Goal: Go to known website: Access a specific website the user already knows

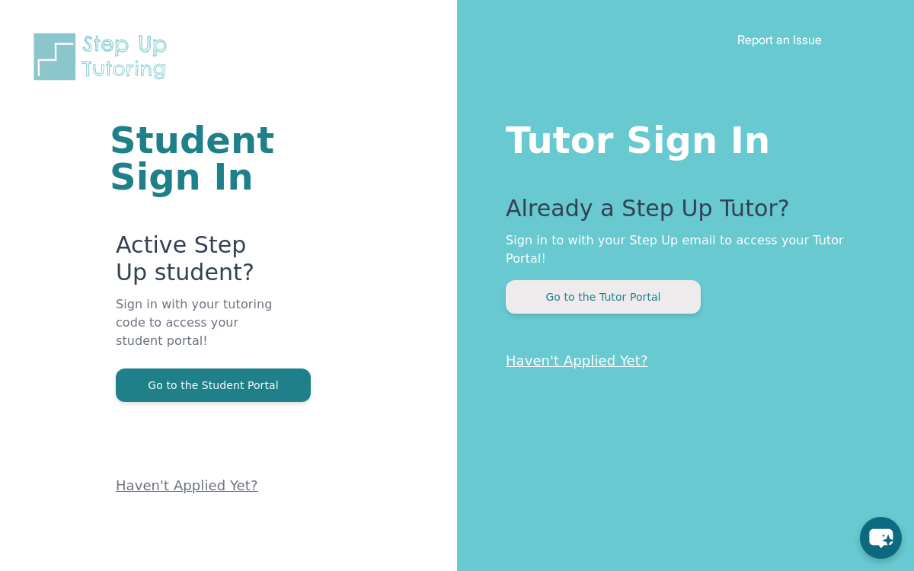
click at [665, 280] on button "Go to the Tutor Portal" at bounding box center [603, 297] width 195 height 34
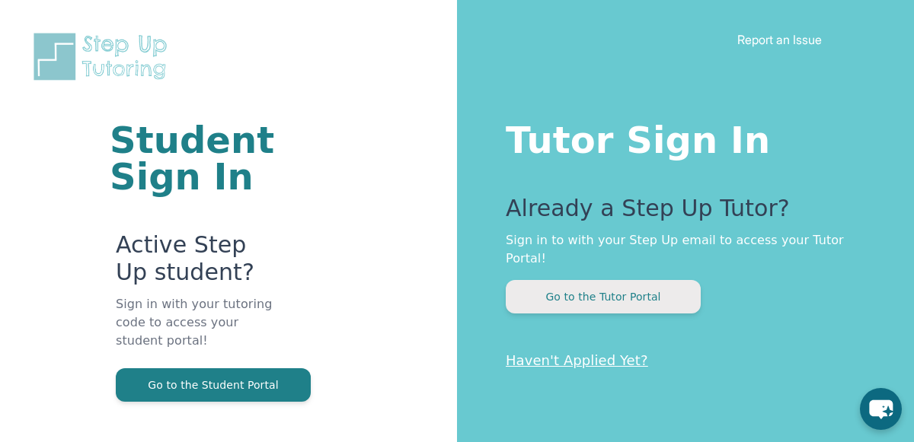
click at [619, 280] on button "Go to the Tutor Portal" at bounding box center [603, 297] width 195 height 34
click at [649, 284] on button "Go to the Tutor Portal" at bounding box center [603, 297] width 195 height 34
click at [608, 280] on button "Go to the Tutor Portal" at bounding box center [603, 297] width 195 height 34
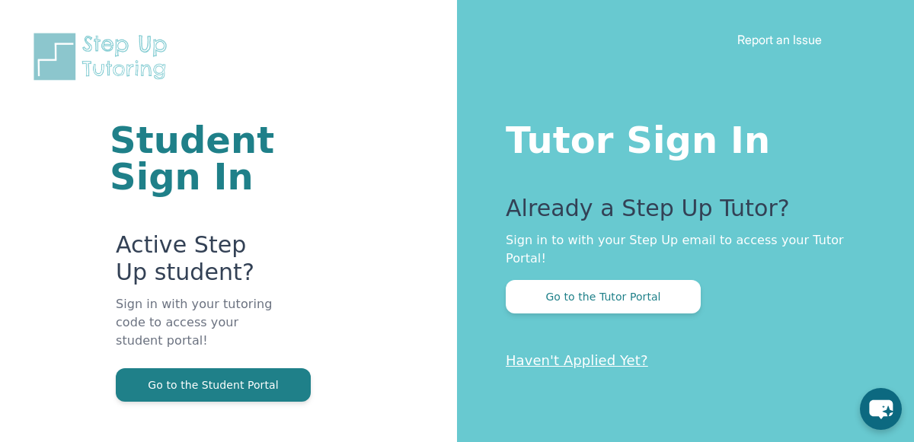
click at [596, 350] on p "Haven't Applied Yet?" at bounding box center [679, 360] width 347 height 21
click at [598, 353] on link "Haven't Applied Yet?" at bounding box center [577, 361] width 142 height 16
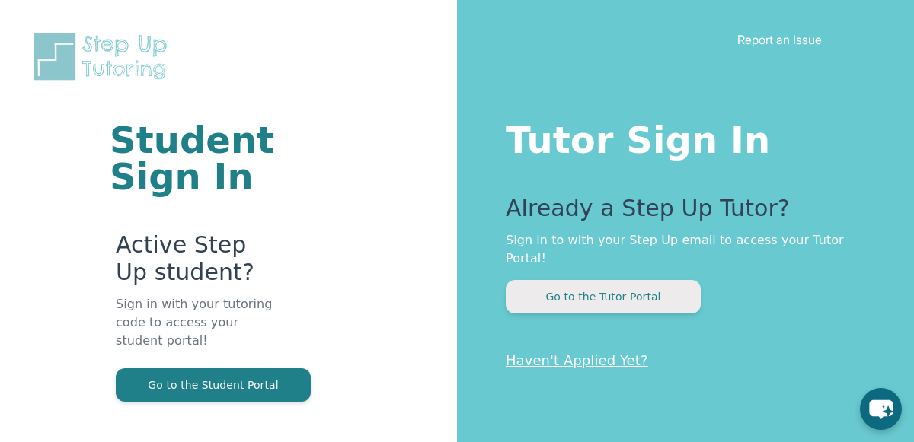
click at [576, 280] on button "Go to the Tutor Portal" at bounding box center [603, 297] width 195 height 34
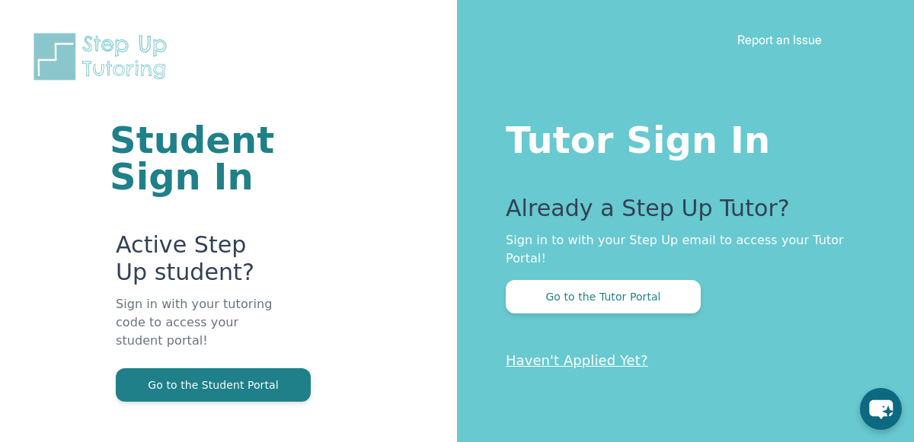
click at [793, 46] on link "Report an Issue" at bounding box center [779, 39] width 85 height 15
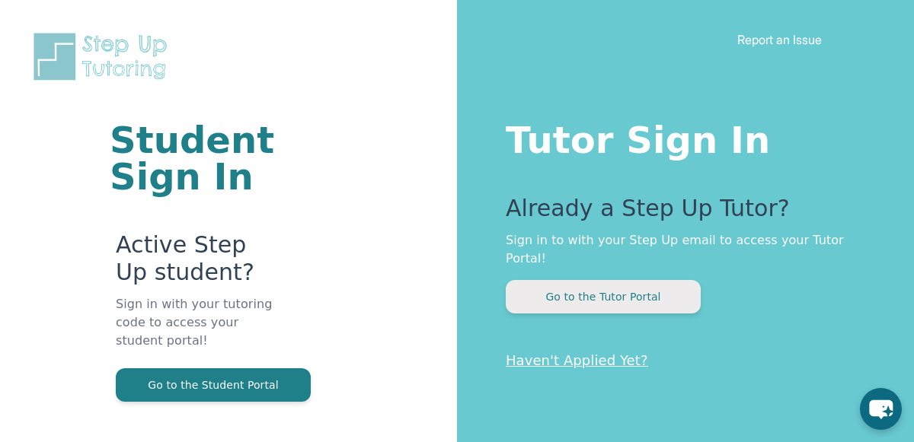
click at [653, 292] on button "Go to the Tutor Portal" at bounding box center [603, 297] width 195 height 34
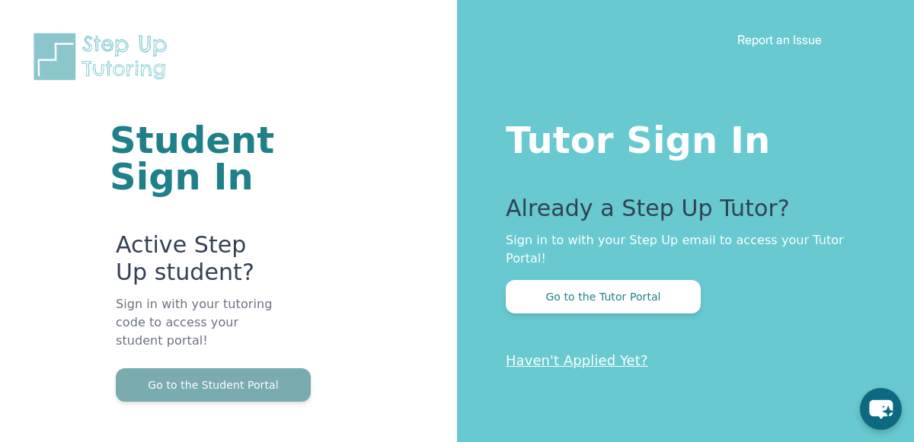
click at [279, 392] on button "Go to the Student Portal" at bounding box center [213, 386] width 195 height 34
